Goal: Transaction & Acquisition: Download file/media

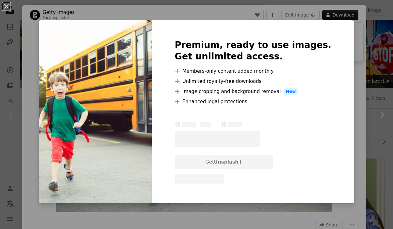
scroll to position [74, 0]
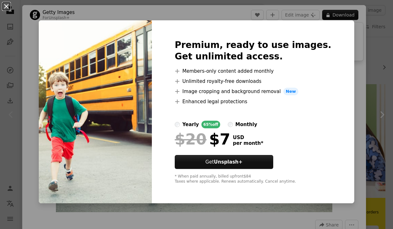
click at [6, 9] on button "An X shape" at bounding box center [7, 7] width 8 height 8
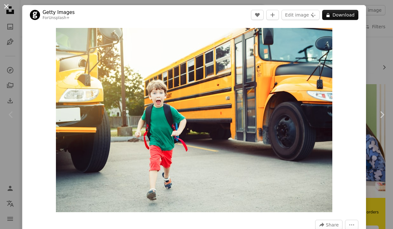
click at [6, 5] on button "An X shape" at bounding box center [7, 7] width 8 height 8
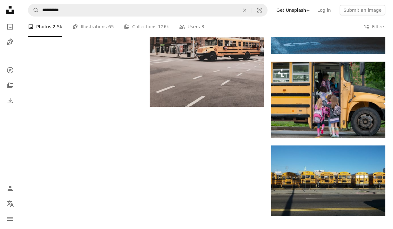
scroll to position [791, 0]
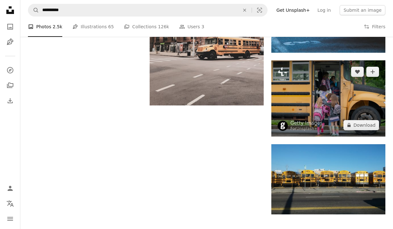
click at [309, 112] on img at bounding box center [328, 98] width 114 height 76
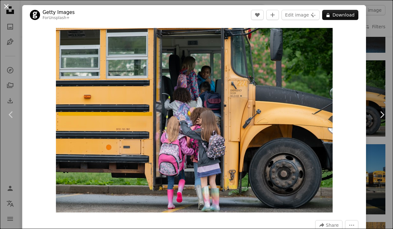
click at [7, 6] on button "An X shape" at bounding box center [7, 7] width 8 height 8
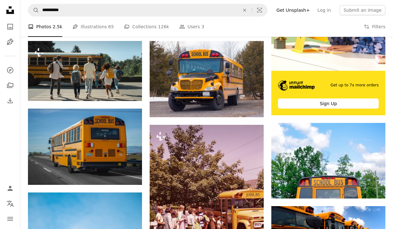
scroll to position [182, 0]
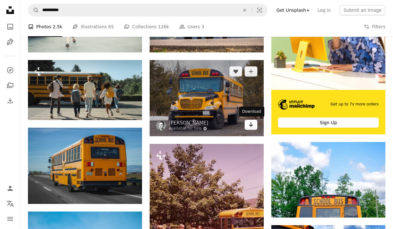
click at [248, 125] on icon "Arrow pointing down" at bounding box center [250, 125] width 5 height 8
